Goal: Information Seeking & Learning: Learn about a topic

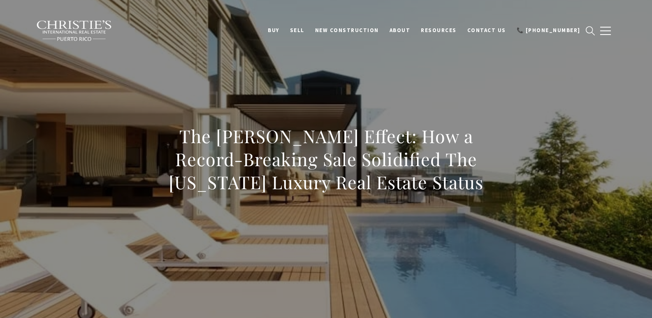
click at [437, 186] on h1 "The Scheinberg Effect: How a Record-Breaking Sale Solidified The Puerto Rico Lu…" at bounding box center [326, 159] width 363 height 69
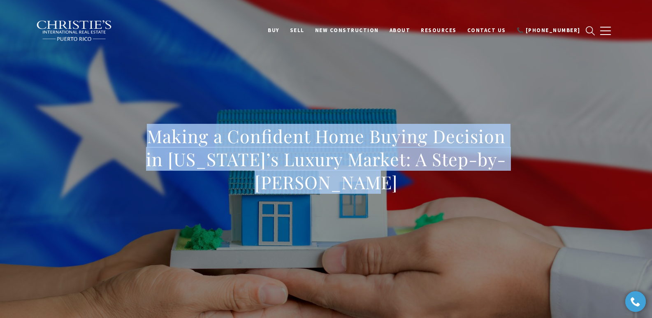
click at [389, 183] on h1 "Making a Confident Home Buying Decision in Puerto Rico’s Luxury Market: A Step-…" at bounding box center [326, 159] width 363 height 69
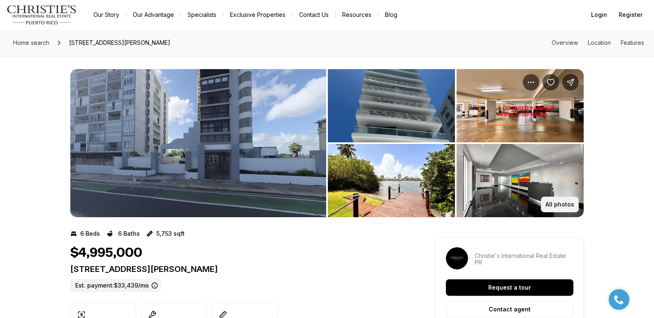
click at [561, 206] on p "All photos" at bounding box center [560, 204] width 29 height 7
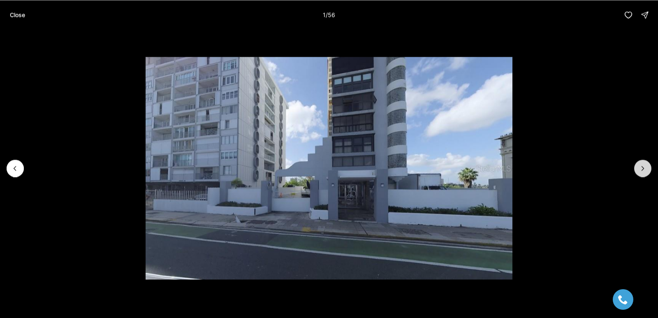
click at [648, 166] on button "Next slide" at bounding box center [642, 168] width 17 height 17
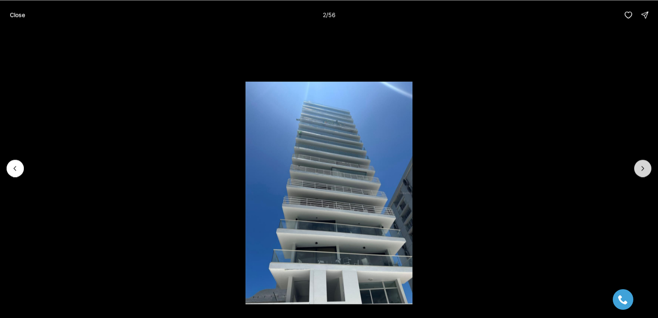
click at [648, 166] on button "Next slide" at bounding box center [642, 168] width 17 height 17
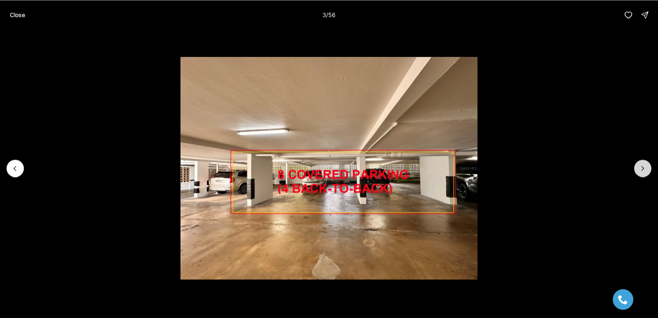
click at [648, 166] on button "Next slide" at bounding box center [642, 168] width 17 height 17
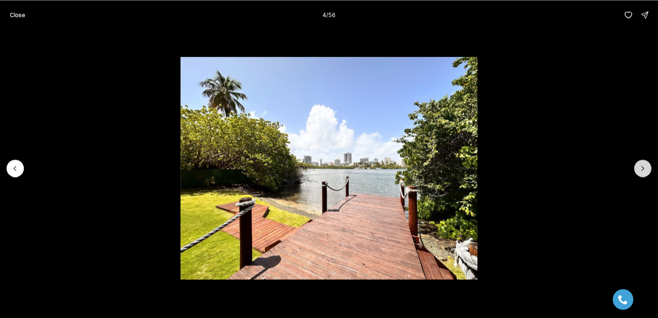
click at [648, 166] on button "Next slide" at bounding box center [642, 168] width 17 height 17
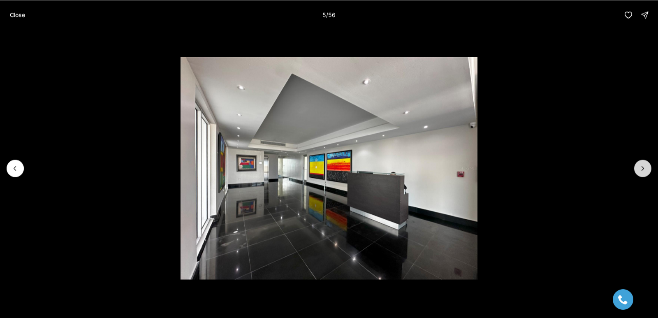
click at [648, 166] on button "Next slide" at bounding box center [642, 168] width 17 height 17
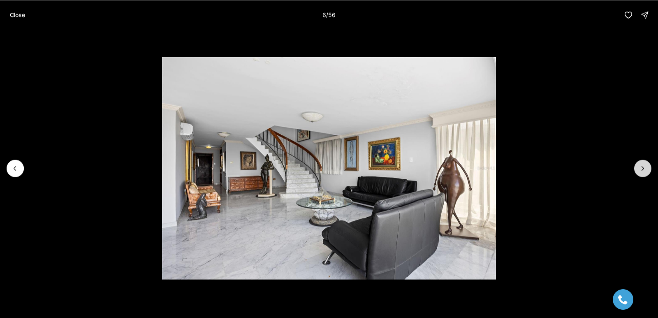
click at [648, 166] on button "Next slide" at bounding box center [642, 168] width 17 height 17
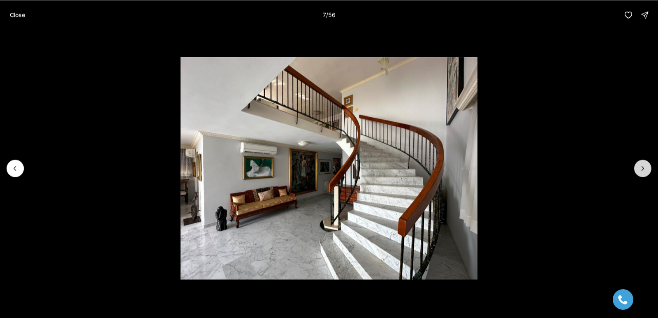
click at [648, 166] on button "Next slide" at bounding box center [642, 168] width 17 height 17
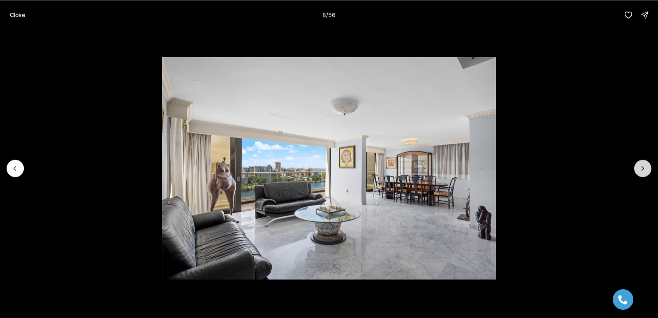
click at [648, 166] on button "Next slide" at bounding box center [642, 168] width 17 height 17
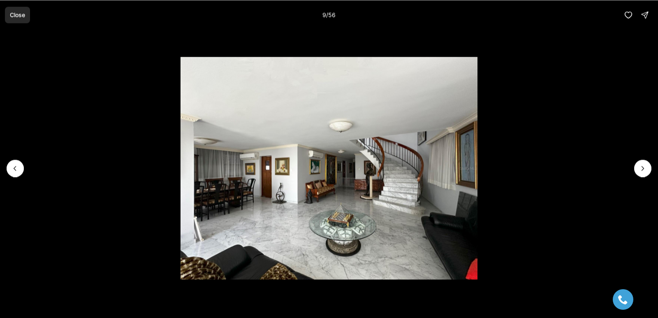
click at [12, 12] on p "Close" at bounding box center [17, 15] width 15 height 7
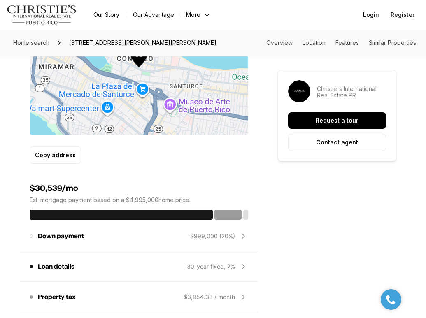
scroll to position [278, 0]
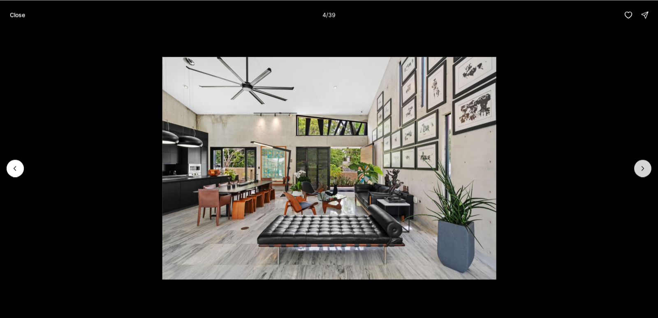
click at [643, 171] on icon "Next slide" at bounding box center [643, 168] width 8 height 8
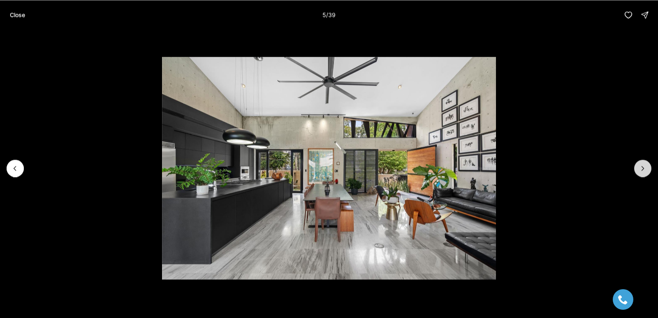
click at [643, 171] on icon "Next slide" at bounding box center [643, 168] width 8 height 8
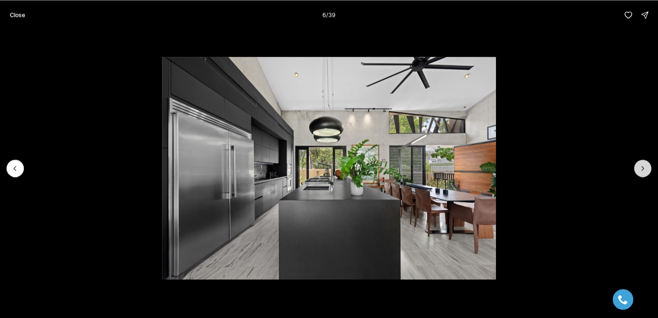
click at [643, 171] on icon "Next slide" at bounding box center [643, 168] width 8 height 8
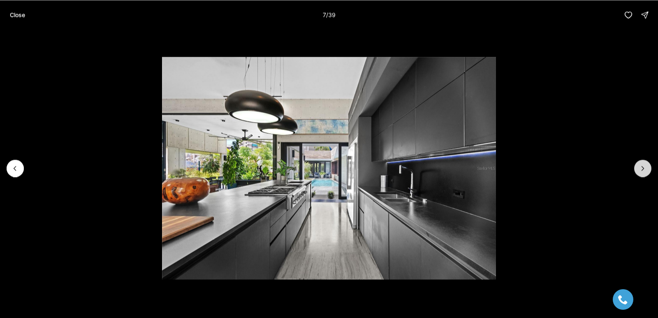
click at [643, 171] on icon "Next slide" at bounding box center [643, 168] width 8 height 8
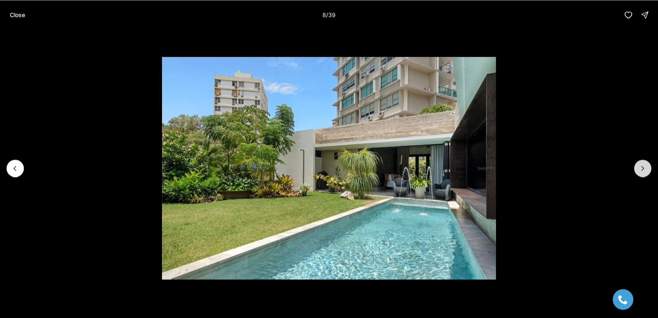
click at [643, 171] on icon "Next slide" at bounding box center [643, 168] width 8 height 8
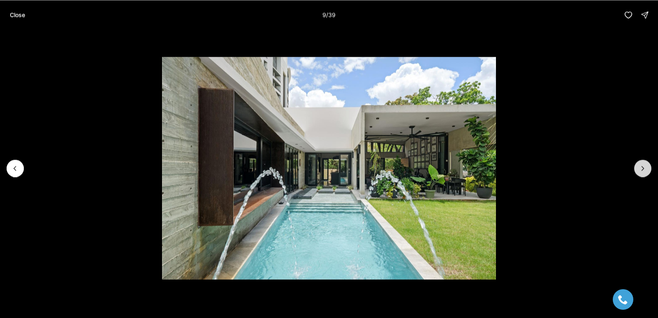
click at [643, 171] on icon "Next slide" at bounding box center [643, 168] width 8 height 8
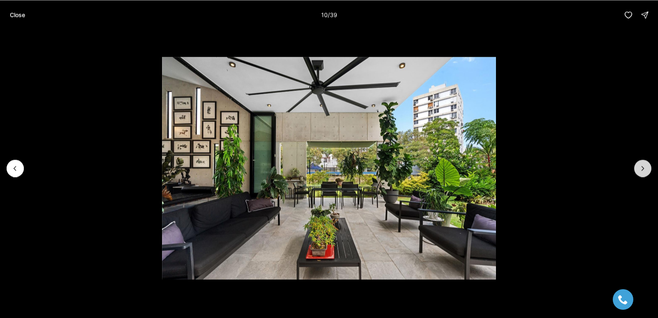
click at [643, 171] on icon "Next slide" at bounding box center [643, 168] width 8 height 8
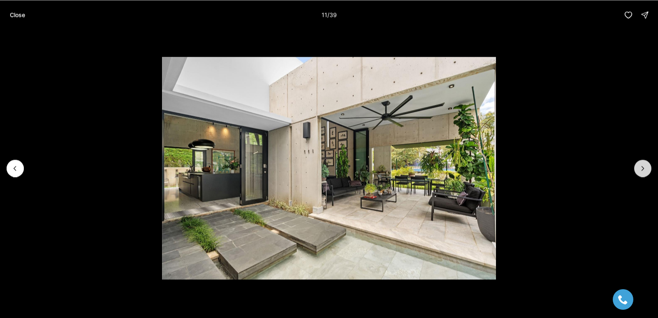
click at [643, 171] on icon "Next slide" at bounding box center [643, 168] width 8 height 8
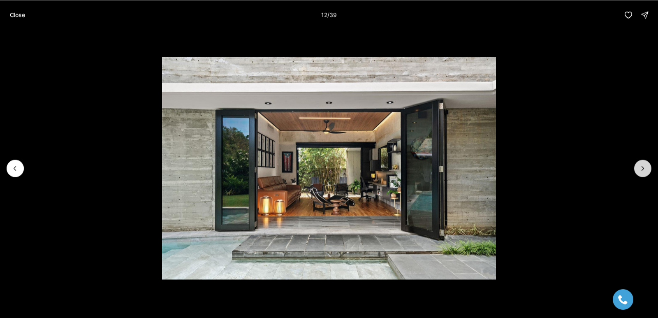
click at [643, 171] on icon "Next slide" at bounding box center [643, 168] width 8 height 8
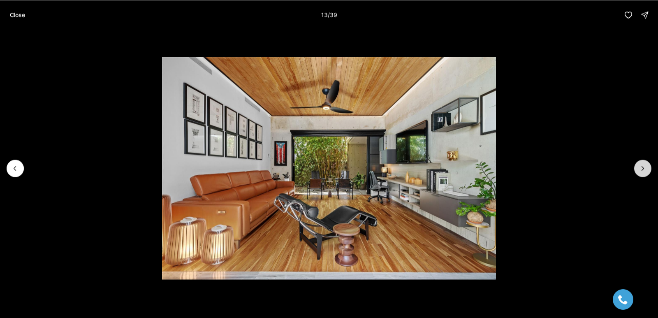
click at [643, 171] on icon "Next slide" at bounding box center [643, 168] width 8 height 8
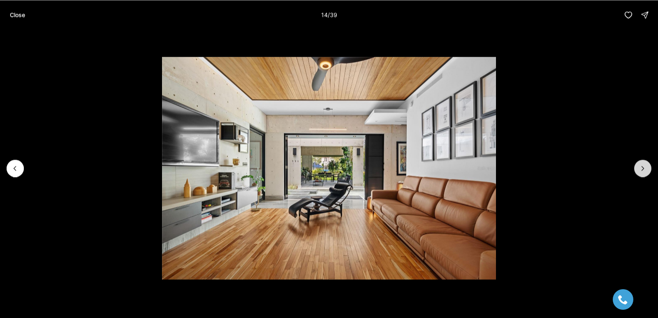
click at [643, 171] on icon "Next slide" at bounding box center [643, 168] width 8 height 8
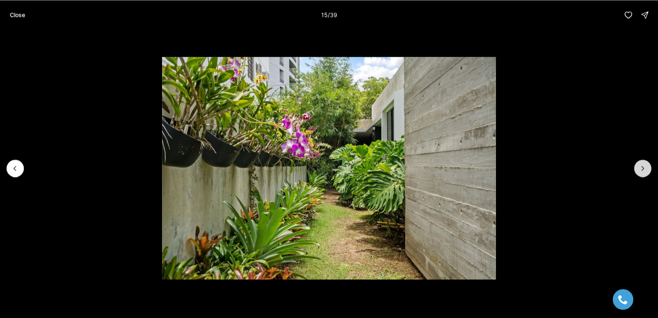
click at [643, 171] on icon "Next slide" at bounding box center [643, 168] width 8 height 8
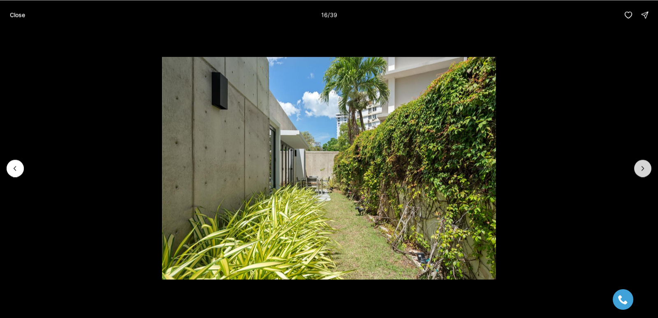
click at [643, 171] on icon "Next slide" at bounding box center [643, 168] width 8 height 8
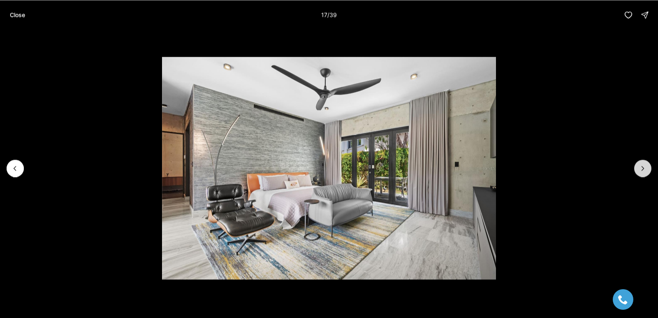
click at [643, 171] on icon "Next slide" at bounding box center [643, 168] width 8 height 8
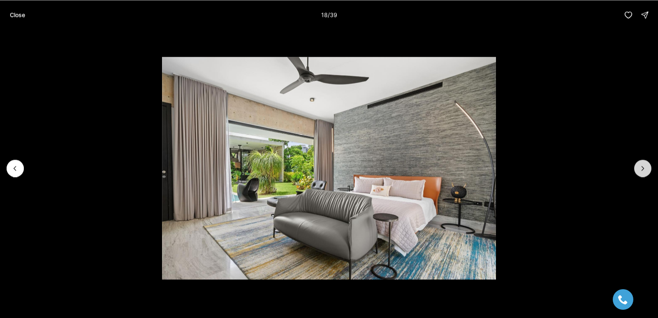
click at [643, 171] on icon "Next slide" at bounding box center [643, 168] width 8 height 8
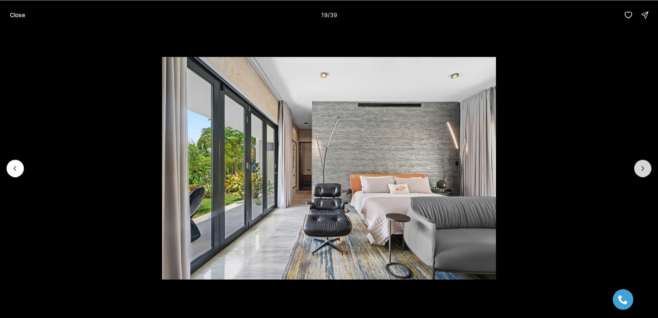
click at [643, 171] on icon "Next slide" at bounding box center [643, 168] width 8 height 8
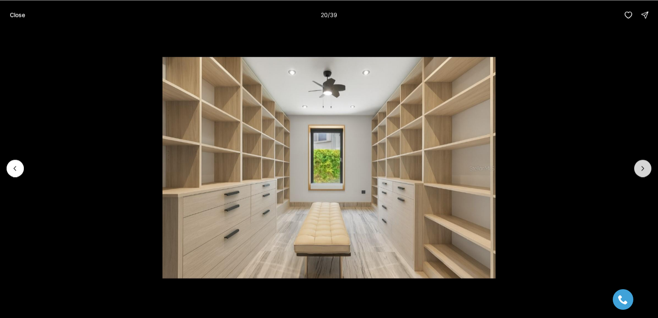
click at [643, 171] on icon "Next slide" at bounding box center [643, 168] width 8 height 8
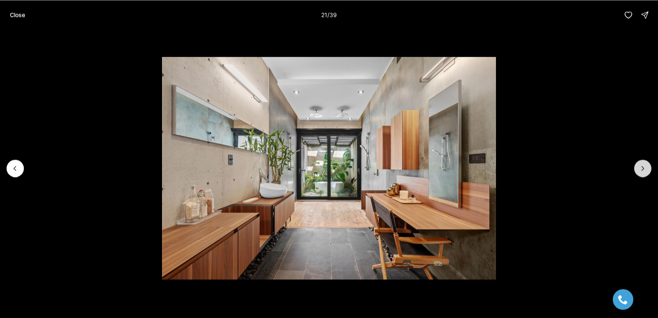
click at [643, 171] on icon "Next slide" at bounding box center [643, 168] width 8 height 8
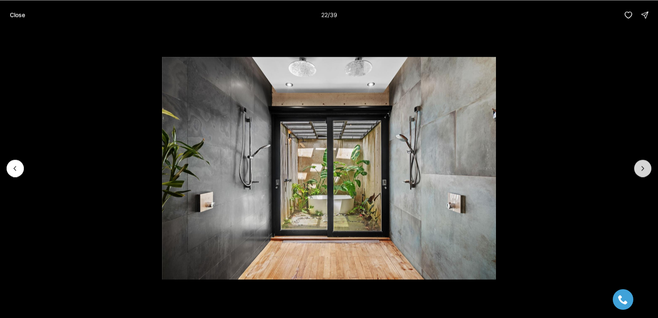
click at [643, 171] on icon "Next slide" at bounding box center [643, 168] width 8 height 8
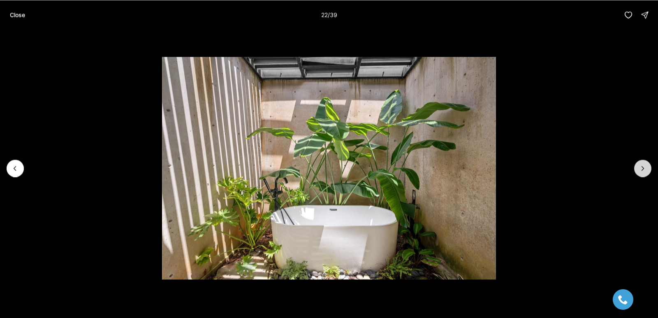
click at [643, 171] on icon "Next slide" at bounding box center [643, 168] width 8 height 8
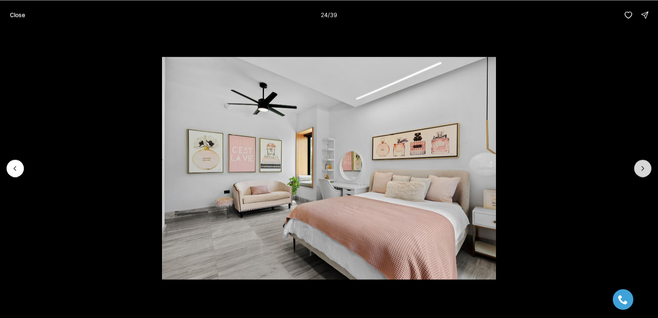
click at [643, 171] on icon "Next slide" at bounding box center [643, 168] width 8 height 8
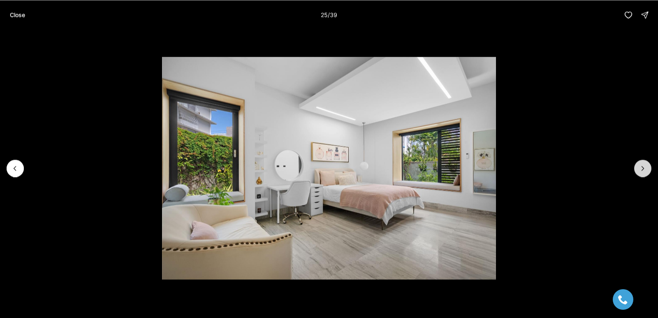
click at [643, 171] on icon "Next slide" at bounding box center [643, 168] width 8 height 8
